Goal: Task Accomplishment & Management: Manage account settings

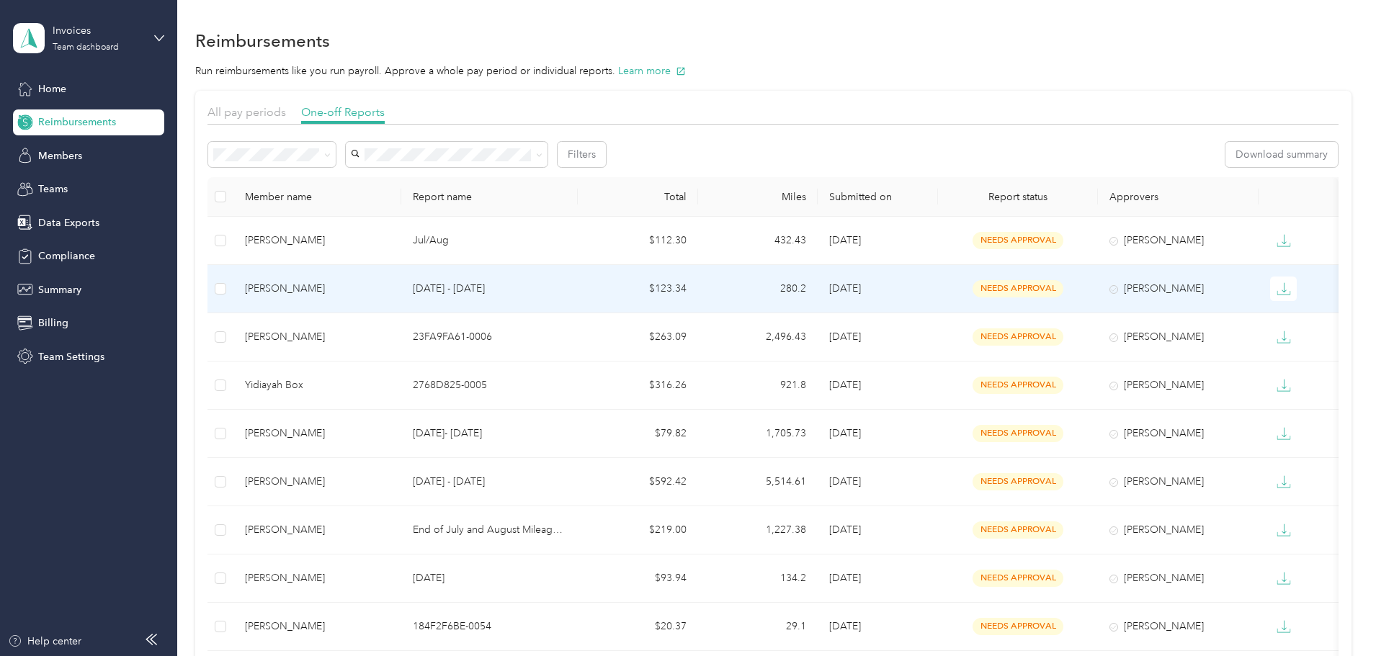
click at [370, 286] on div "[PERSON_NAME]" at bounding box center [317, 289] width 145 height 16
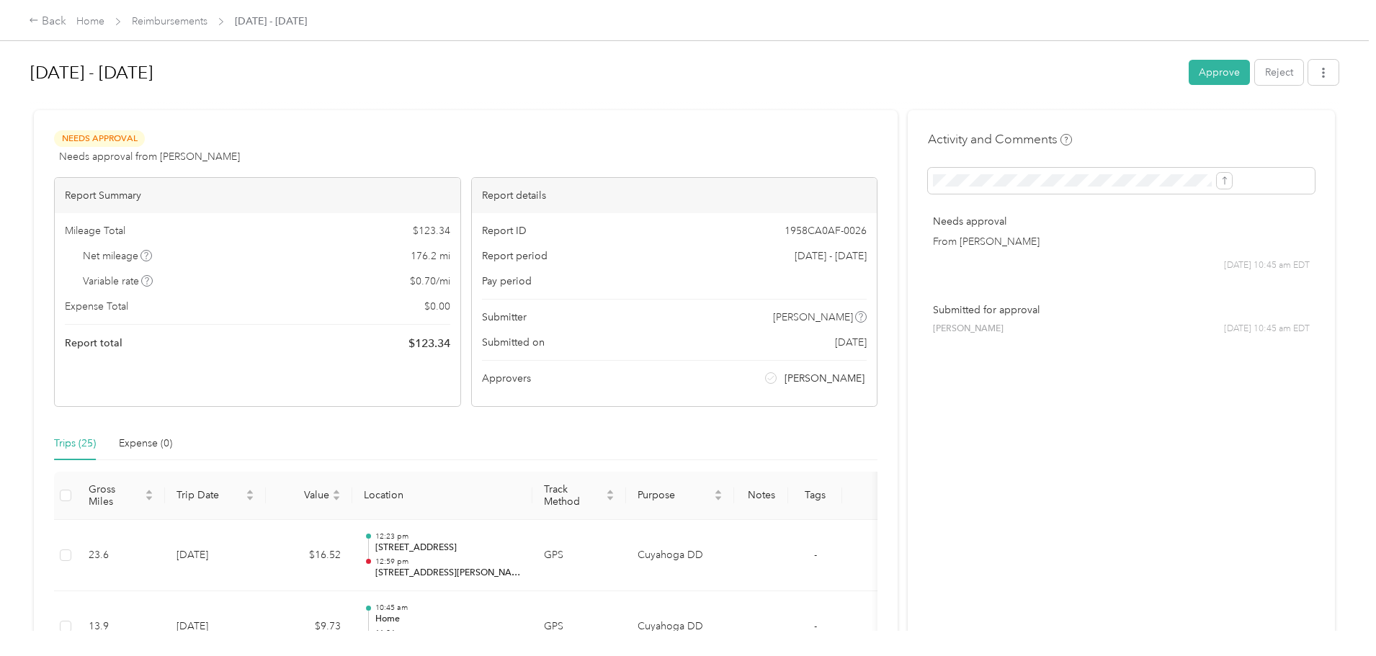
click at [283, 13] on div "Back Home Reimbursements [DATE] - [DATE]" at bounding box center [168, 21] width 278 height 17
click at [207, 19] on link "Reimbursements" at bounding box center [170, 21] width 76 height 12
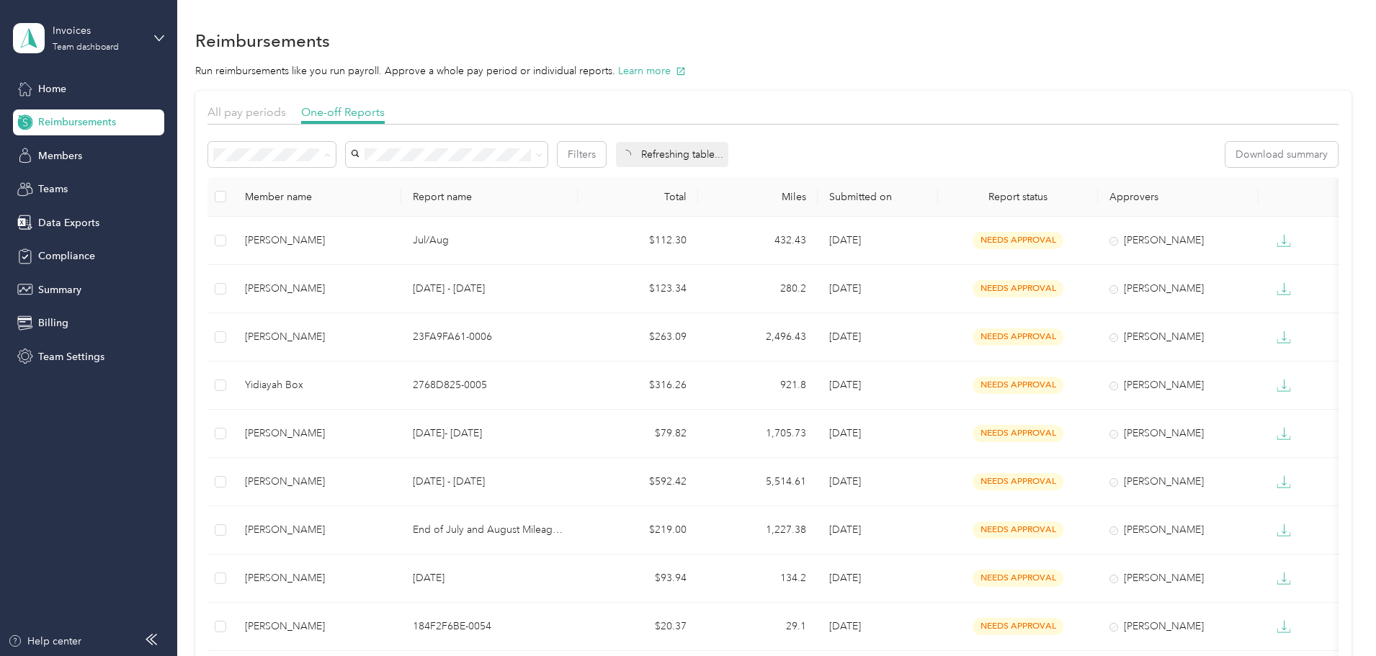
click at [336, 232] on div "Needs payment" at bounding box center [368, 231] width 107 height 15
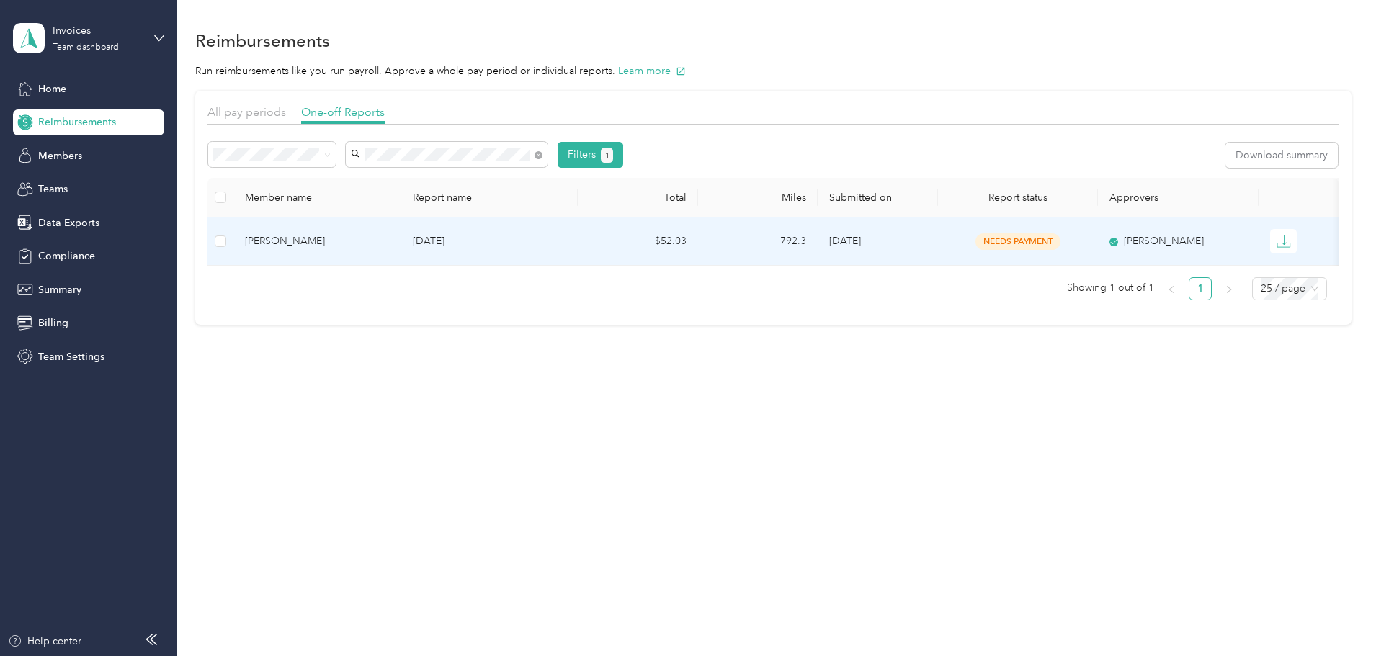
click at [370, 238] on div "[PERSON_NAME]" at bounding box center [317, 241] width 145 height 16
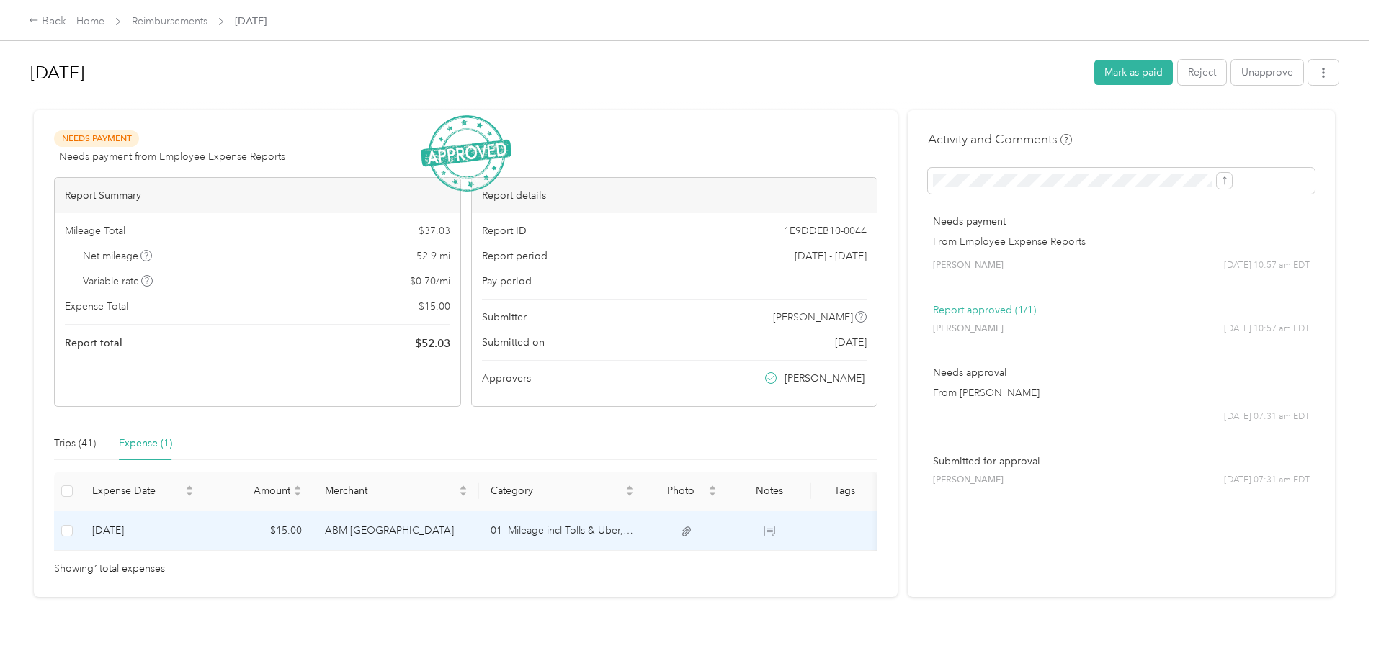
click at [452, 529] on td "ABM [GEOGRAPHIC_DATA]" at bounding box center [396, 531] width 166 height 40
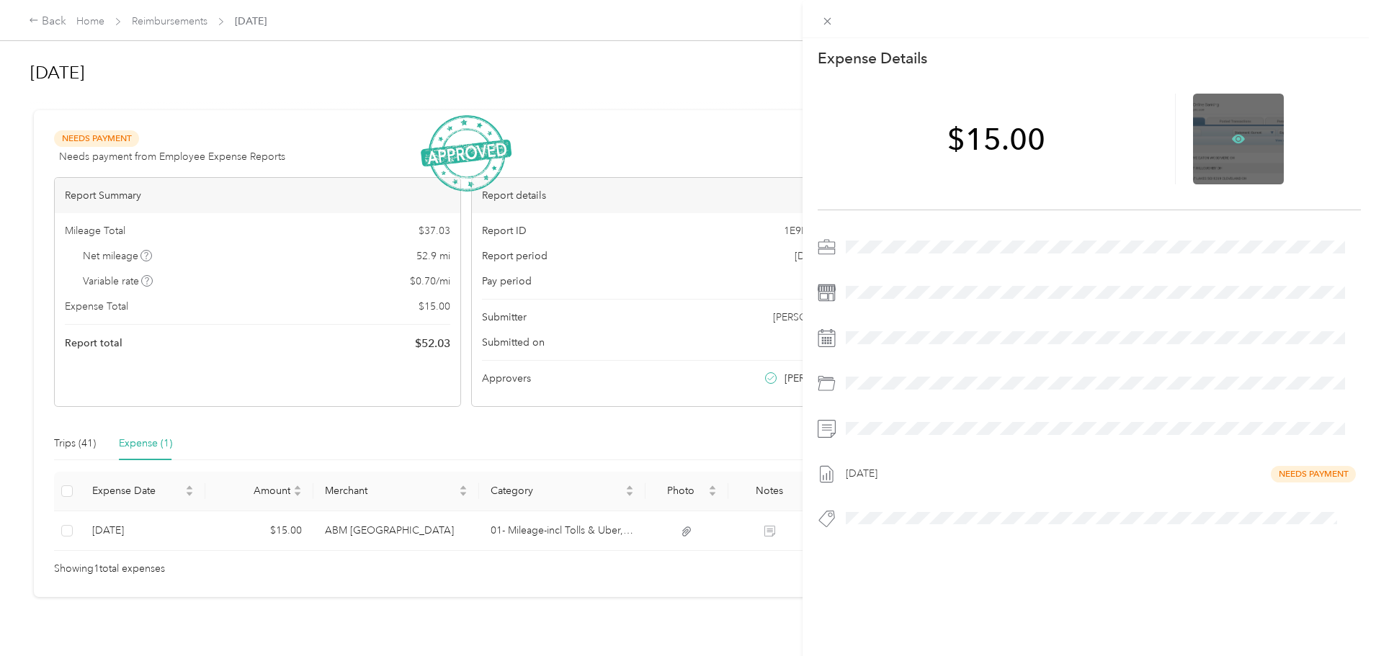
click at [1237, 140] on icon at bounding box center [1239, 139] width 4 height 4
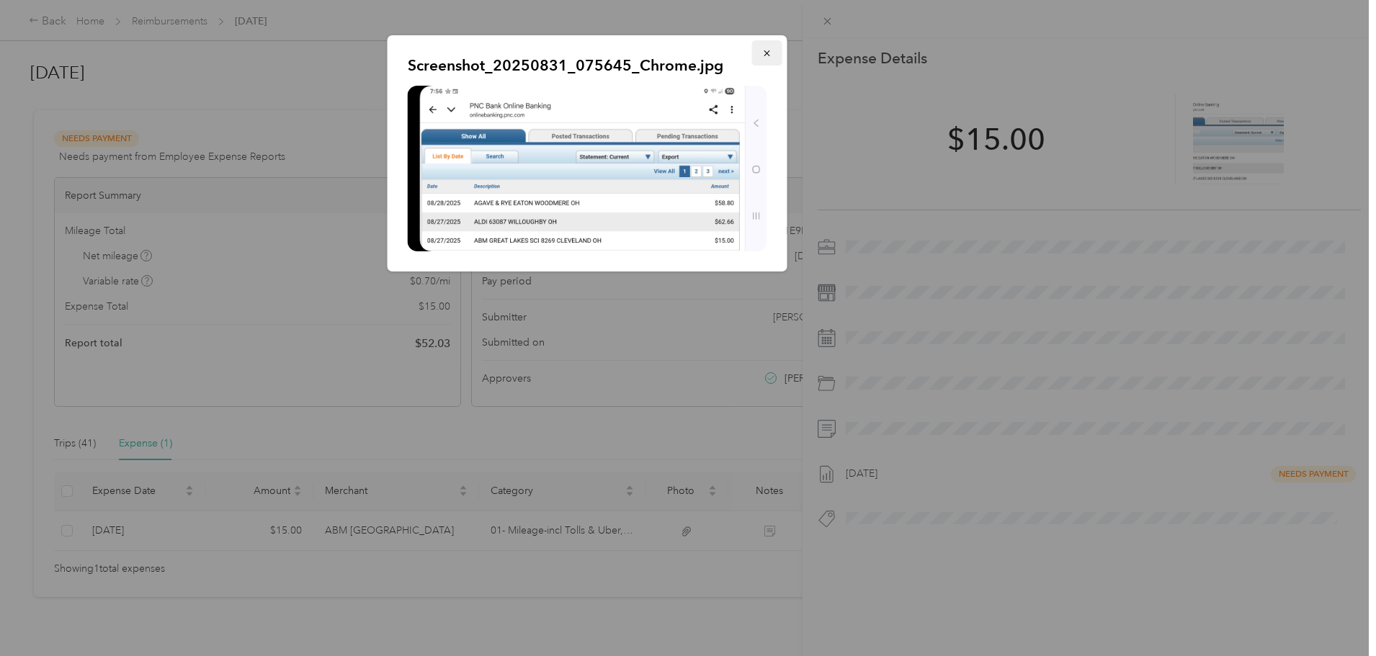
click at [762, 50] on icon "button" at bounding box center [767, 53] width 10 height 10
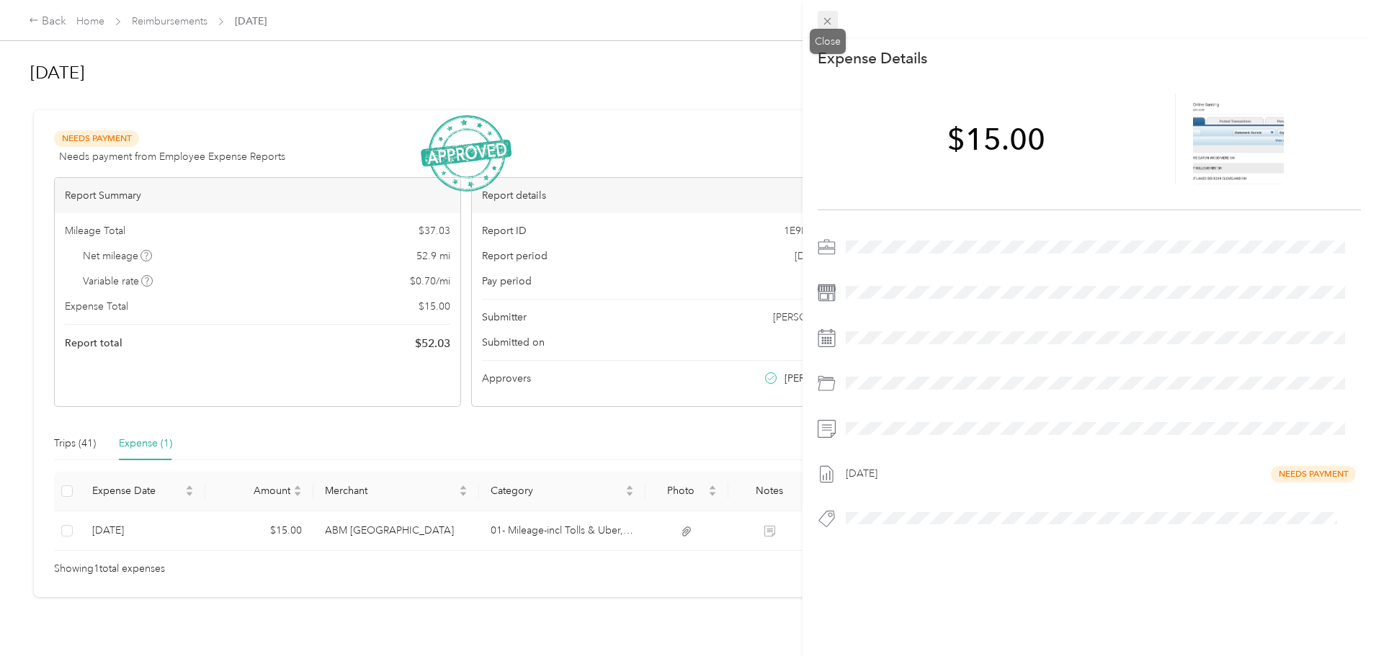
click at [833, 19] on icon at bounding box center [827, 21] width 12 height 12
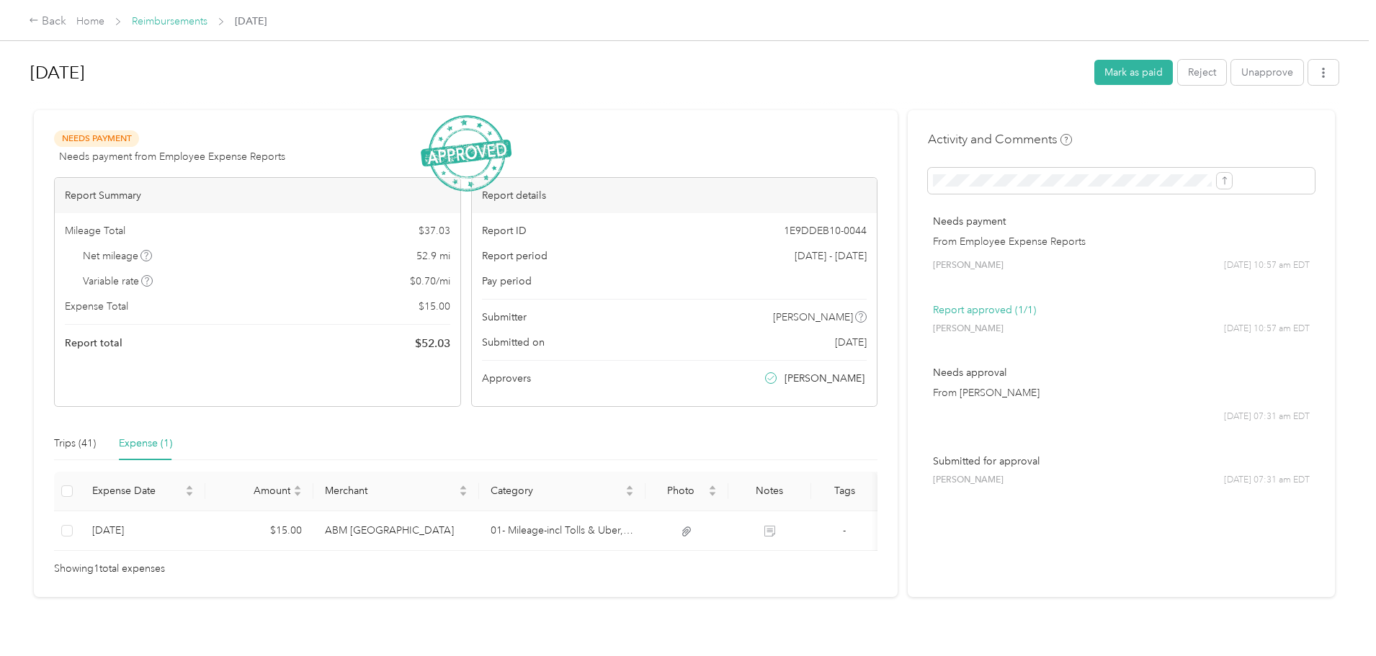
click at [207, 21] on link "Reimbursements" at bounding box center [170, 21] width 76 height 12
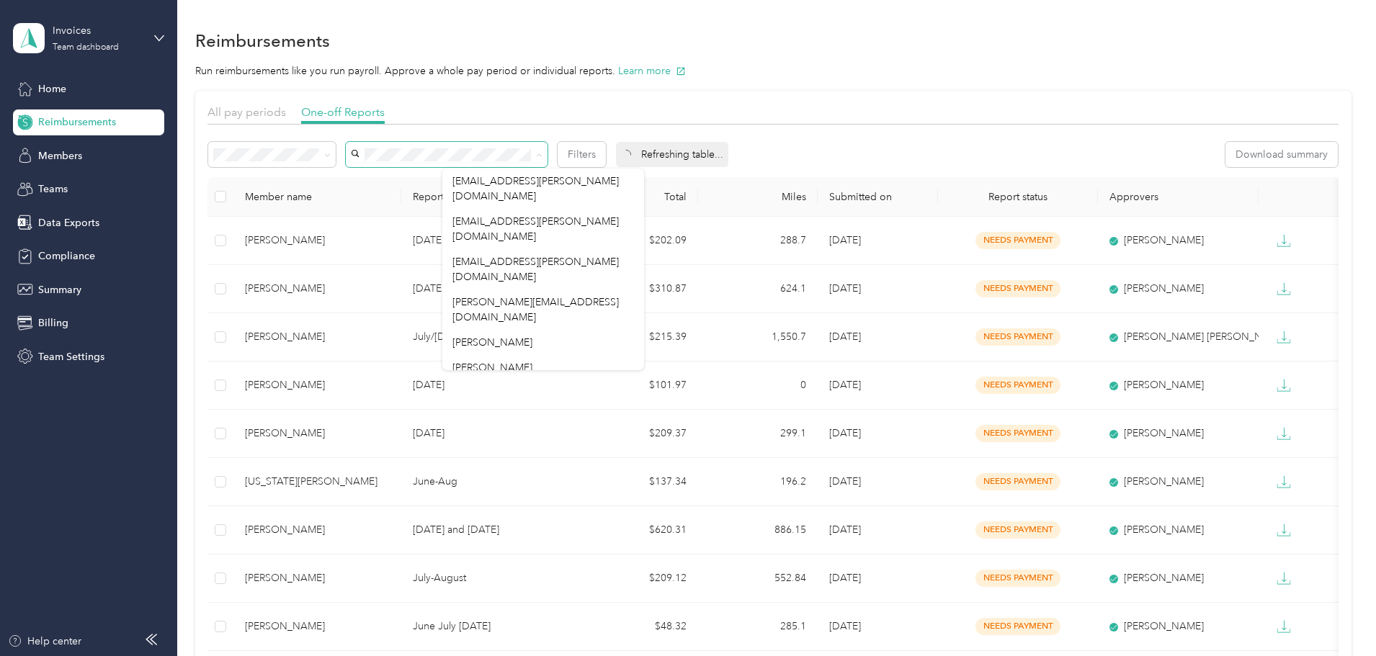
click at [542, 153] on icon at bounding box center [539, 155] width 6 height 6
